Goal: Task Accomplishment & Management: Manage account settings

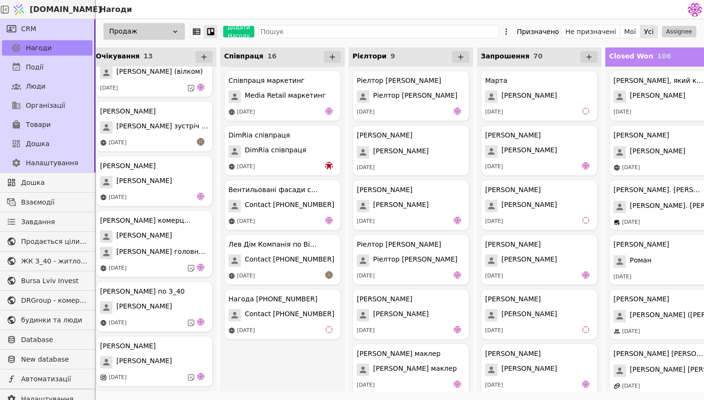
scroll to position [553, 0]
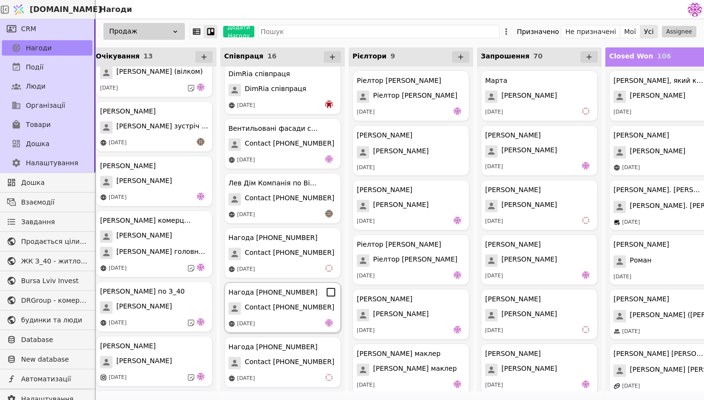
click at [297, 320] on div "[DATE]" at bounding box center [283, 324] width 108 height 10
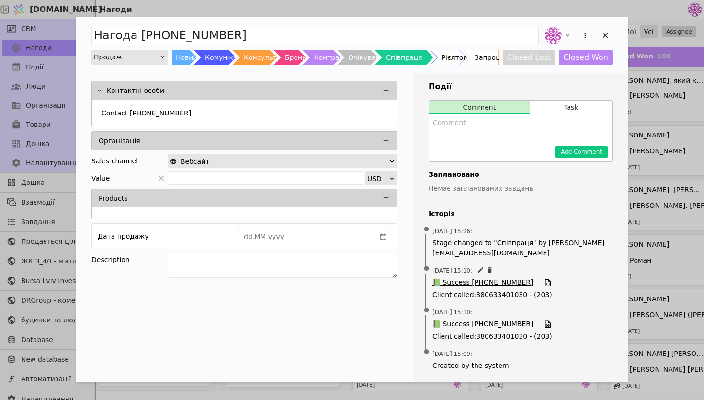
click at [459, 284] on span "📗 Success [PHONE_NUMBER]" at bounding box center [483, 282] width 101 height 11
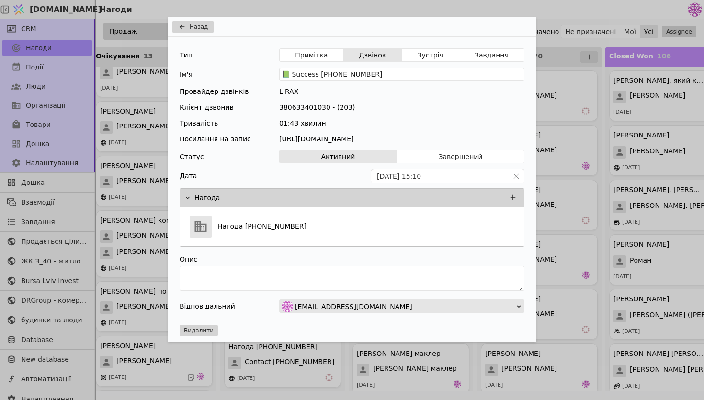
click at [378, 142] on link "[URL][DOMAIN_NAME]" at bounding box center [401, 139] width 245 height 10
click at [584, 80] on div "Назад Тип Примітка Дзвінок Зустріч Завдання Ім'я 📗 Success [PHONE_NUMBER] Прова…" at bounding box center [352, 200] width 704 height 400
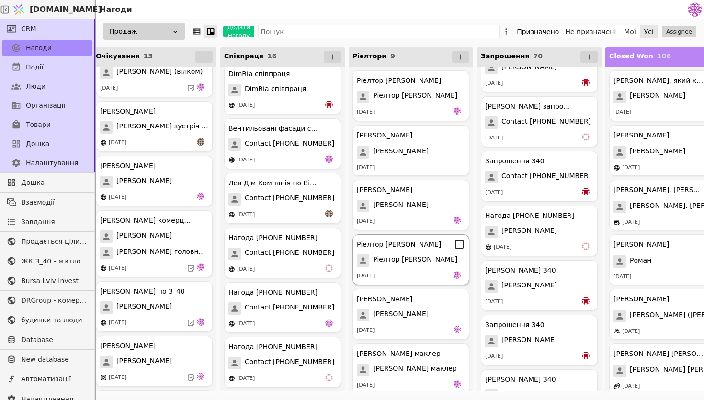
scroll to position [171, 0]
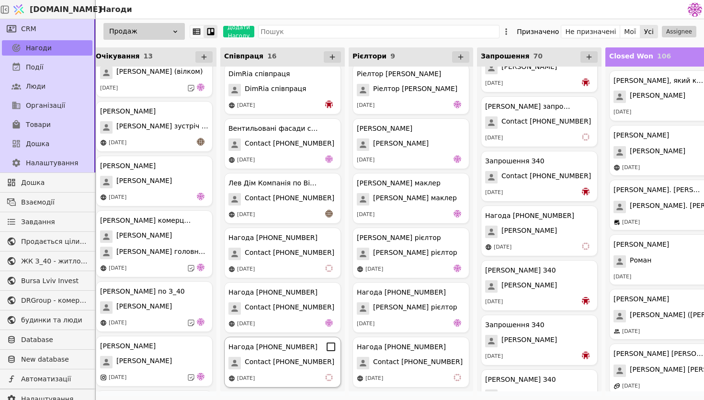
click at [302, 368] on span "Contact [PHONE_NUMBER]" at bounding box center [290, 363] width 90 height 12
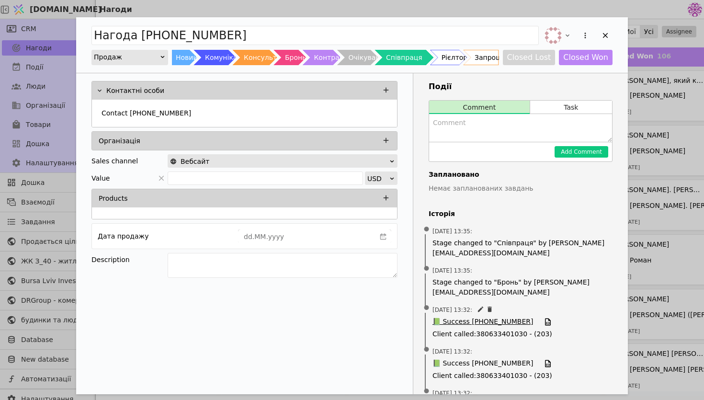
click at [460, 321] on span "📗 Success [PHONE_NUMBER]" at bounding box center [483, 322] width 101 height 11
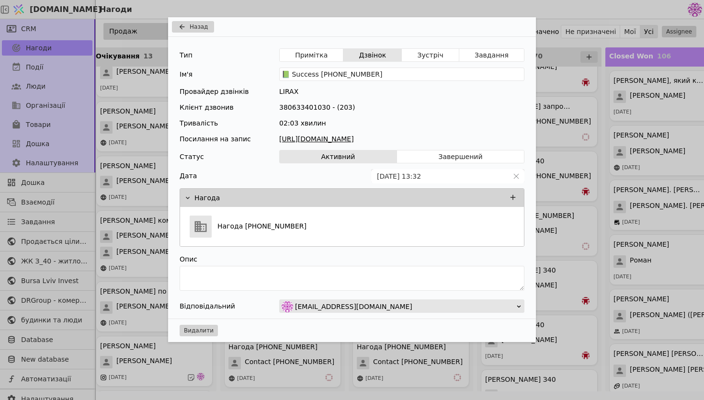
click at [415, 138] on link "[URL][DOMAIN_NAME]" at bounding box center [401, 139] width 245 height 10
click at [209, 30] on button "Назад" at bounding box center [193, 27] width 42 height 12
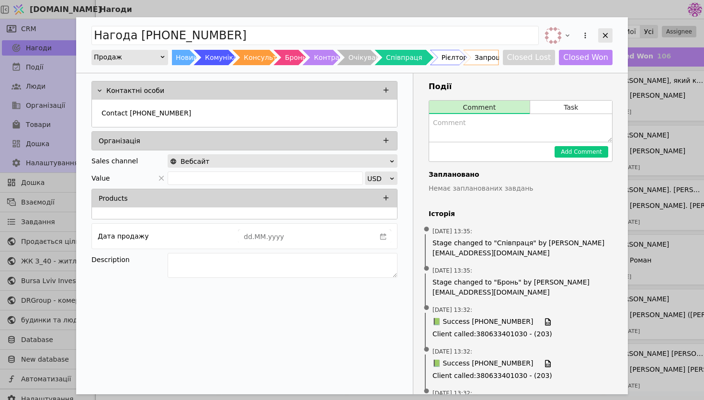
click at [604, 40] on div "Add Opportunity" at bounding box center [606, 35] width 14 height 14
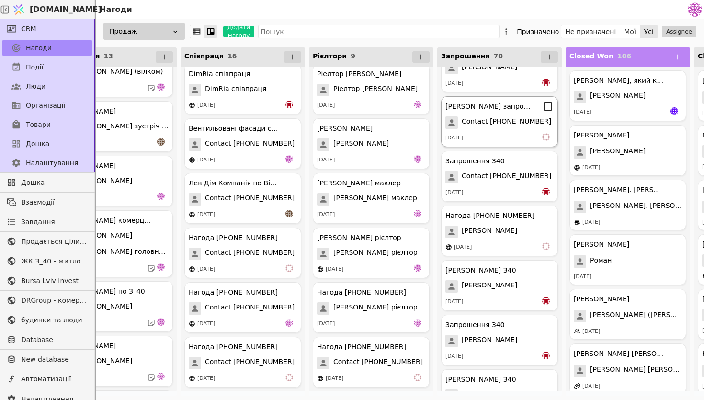
scroll to position [0, 675]
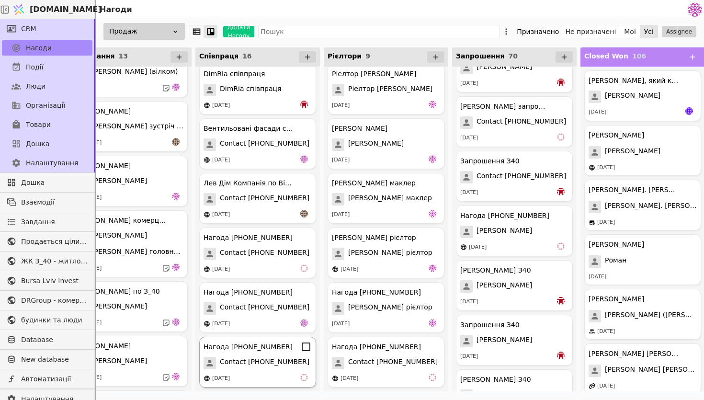
click at [291, 369] on span "Contact [PHONE_NUMBER]" at bounding box center [265, 363] width 90 height 12
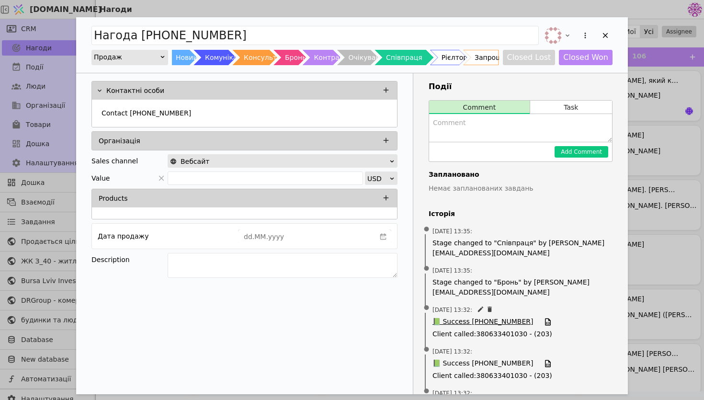
click at [483, 319] on span "📗 Success [PHONE_NUMBER]" at bounding box center [483, 322] width 101 height 11
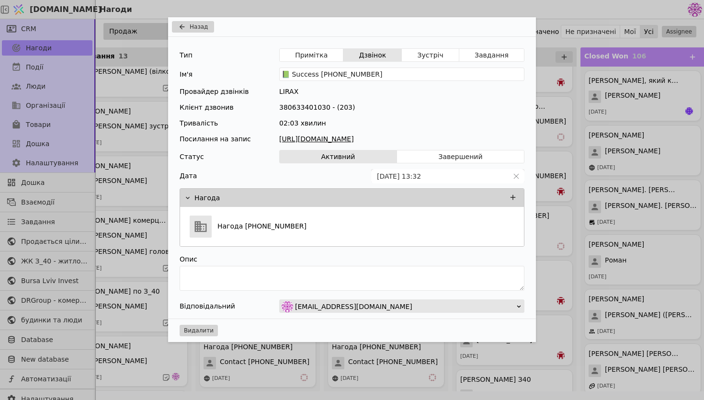
click at [456, 139] on link "[URL][DOMAIN_NAME]" at bounding box center [401, 139] width 245 height 10
click at [620, 124] on div "Назад Тип Примітка Дзвінок Зустріч Завдання Ім'я 📗 Success [PHONE_NUMBER] Прова…" at bounding box center [352, 200] width 704 height 400
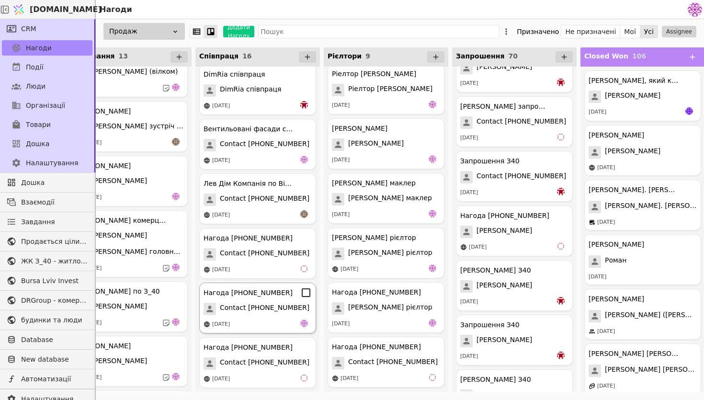
scroll to position [553, 0]
click at [272, 262] on div "Нагода [PHONE_NUMBER] Contact [PHONE_NUMBER] [DATE]" at bounding box center [257, 253] width 117 height 51
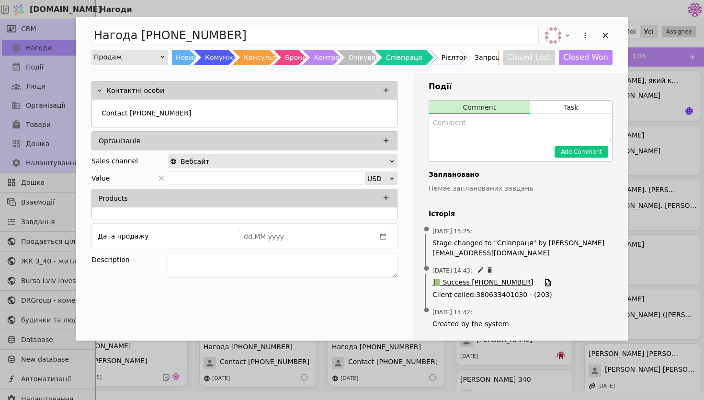
click at [475, 281] on span "📗 Success [PHONE_NUMBER]" at bounding box center [483, 282] width 101 height 11
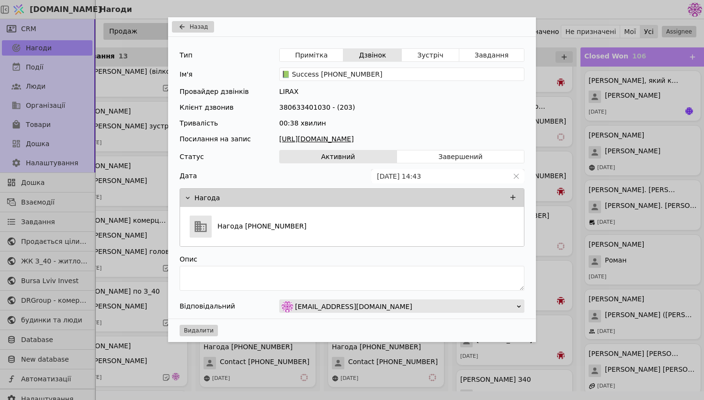
click at [423, 138] on link "[URL][DOMAIN_NAME]" at bounding box center [401, 139] width 245 height 10
click at [145, 45] on div "Назад Тип Примітка Дзвінок Зустріч Завдання Ім'я 📗 Success [PHONE_NUMBER] Прова…" at bounding box center [352, 200] width 704 height 400
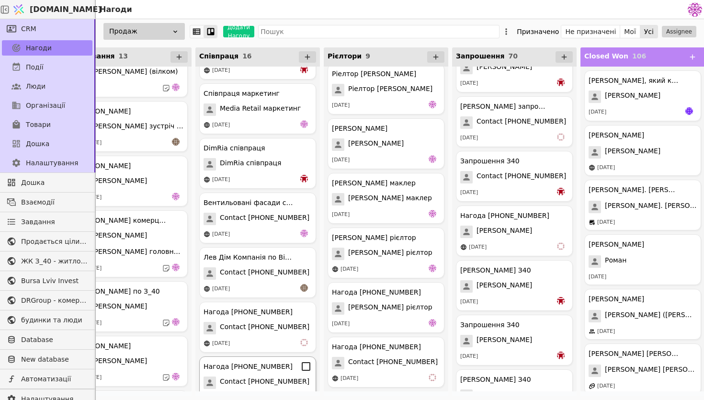
scroll to position [469, 0]
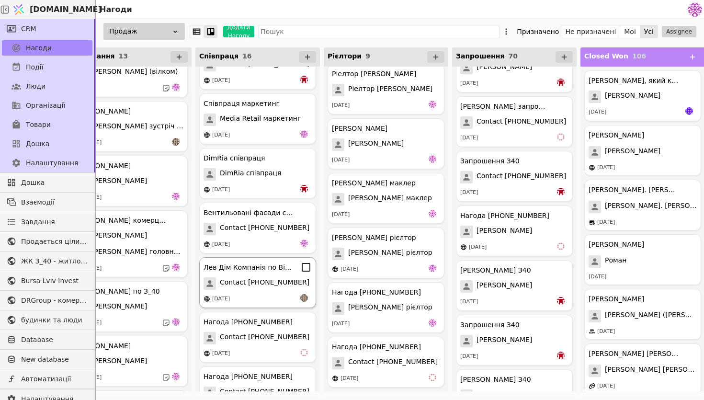
click at [274, 286] on span "Contact [PHONE_NUMBER]" at bounding box center [265, 283] width 90 height 12
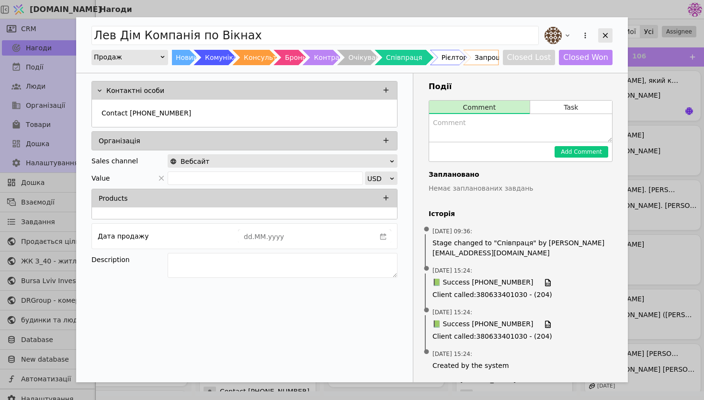
click at [608, 32] on icon "Add Opportunity" at bounding box center [605, 35] width 9 height 9
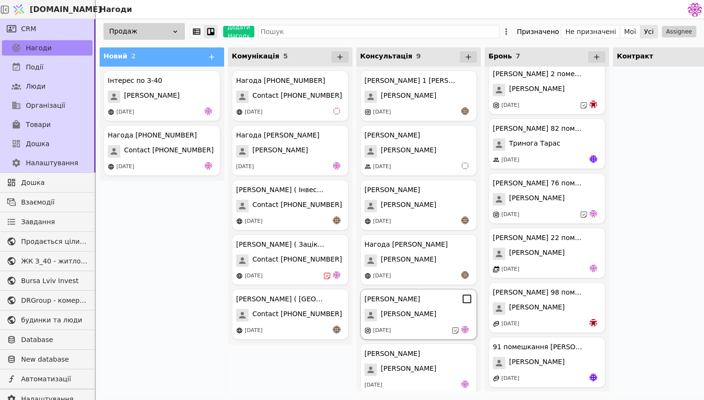
scroll to position [171, 0]
